Goal: Use online tool/utility: Utilize a website feature to perform a specific function

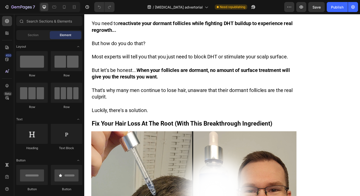
scroll to position [940, 0]
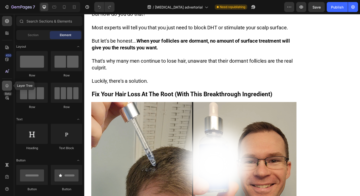
click at [9, 83] on icon at bounding box center [7, 85] width 5 height 5
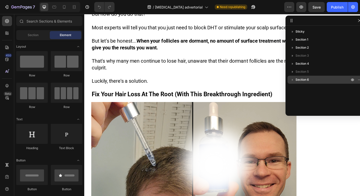
click at [293, 81] on icon "button" at bounding box center [292, 79] width 5 height 5
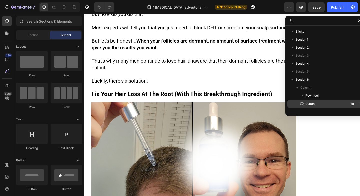
scroll to position [14, 0]
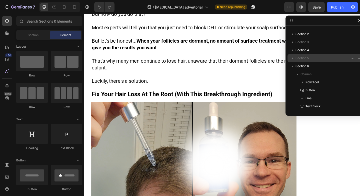
click at [293, 57] on icon "button" at bounding box center [292, 58] width 5 height 5
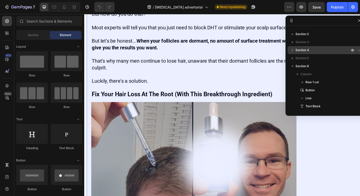
click at [292, 50] on icon "button" at bounding box center [292, 50] width 1 height 2
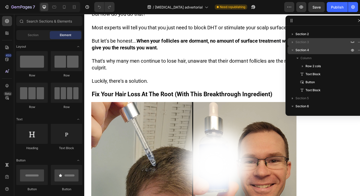
click at [292, 39] on div "Section 3" at bounding box center [326, 42] width 72 height 8
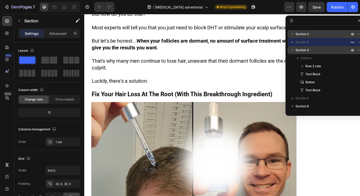
click at [291, 35] on icon "button" at bounding box center [292, 34] width 5 height 5
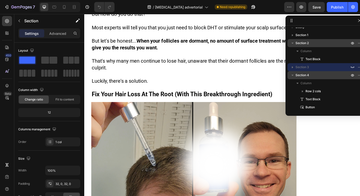
scroll to position [0, 0]
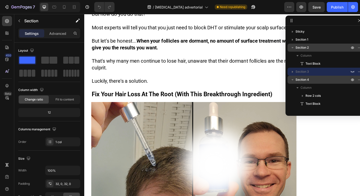
click at [291, 35] on div "Sticky" at bounding box center [326, 32] width 72 height 8
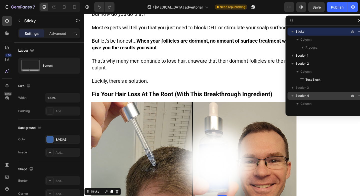
click at [307, 35] on div "Sticky" at bounding box center [326, 32] width 72 height 8
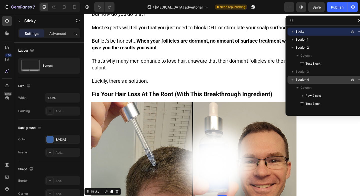
click at [291, 30] on icon "button" at bounding box center [292, 31] width 5 height 5
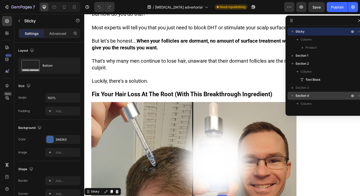
click at [315, 26] on div "Sticky Column Product Section 1 Section 2 Column Text Block Section 3 Section 4…" at bounding box center [326, 69] width 80 height 87
click at [315, 30] on p "Sticky" at bounding box center [323, 31] width 55 height 5
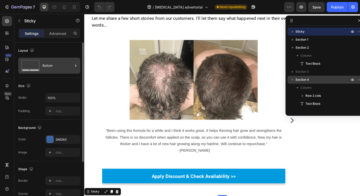
click at [57, 63] on div "Bottom" at bounding box center [58, 66] width 31 height 12
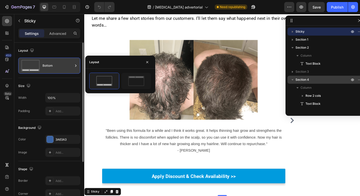
click at [57, 63] on div "Bottom" at bounding box center [58, 66] width 31 height 12
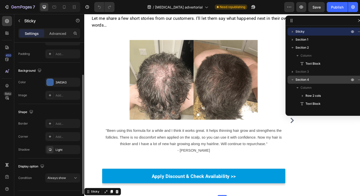
scroll to position [68, 0]
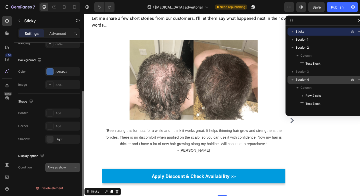
click at [68, 167] on div "Always show" at bounding box center [61, 167] width 26 height 5
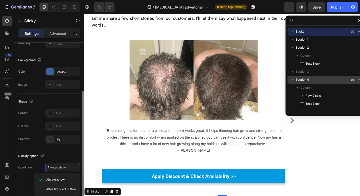
click at [68, 155] on div "Display option" at bounding box center [49, 156] width 62 height 8
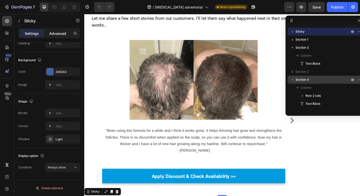
click at [56, 37] on div "Advanced" at bounding box center [57, 33] width 25 height 8
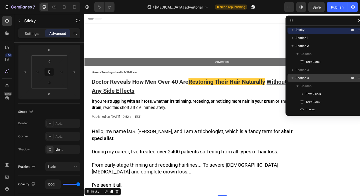
scroll to position [0, 0]
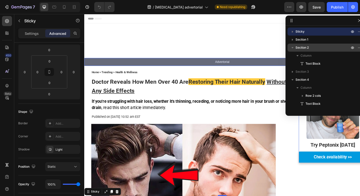
click at [303, 47] on span "Section 2" at bounding box center [302, 47] width 13 height 5
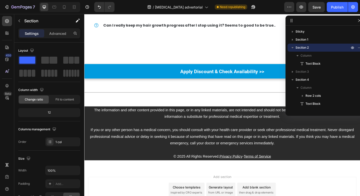
scroll to position [4875, 0]
